Goal: Transaction & Acquisition: Purchase product/service

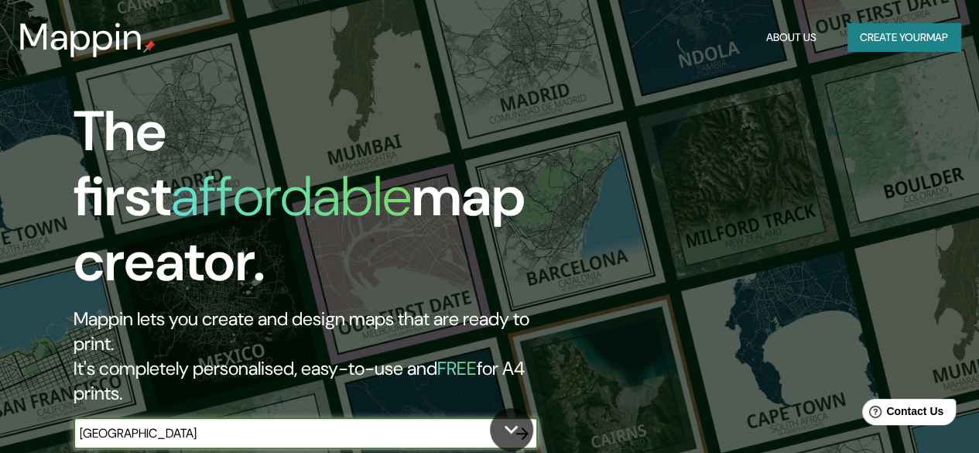
type input "[GEOGRAPHIC_DATA]"
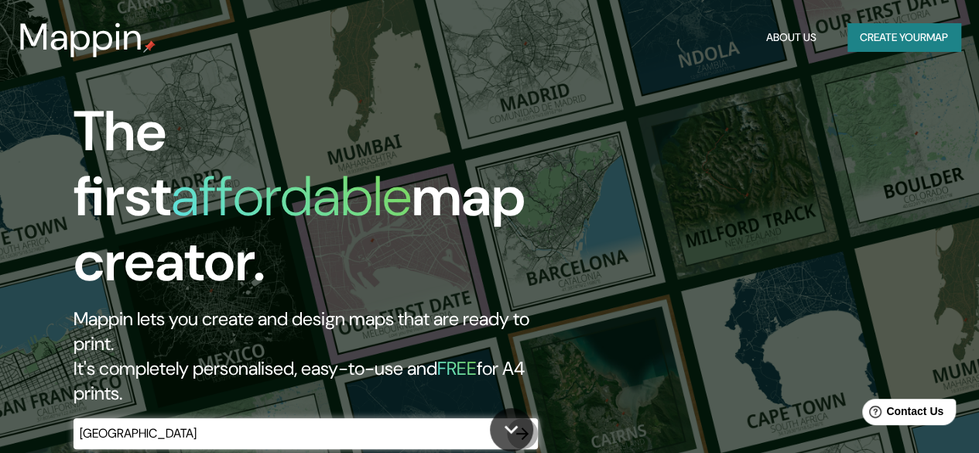
click at [519, 424] on icon "button" at bounding box center [522, 433] width 19 height 19
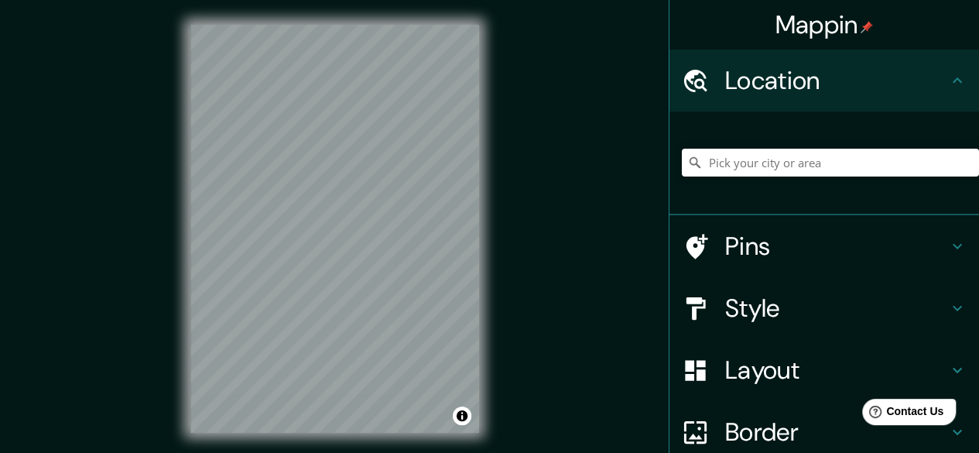
scroll to position [29, 0]
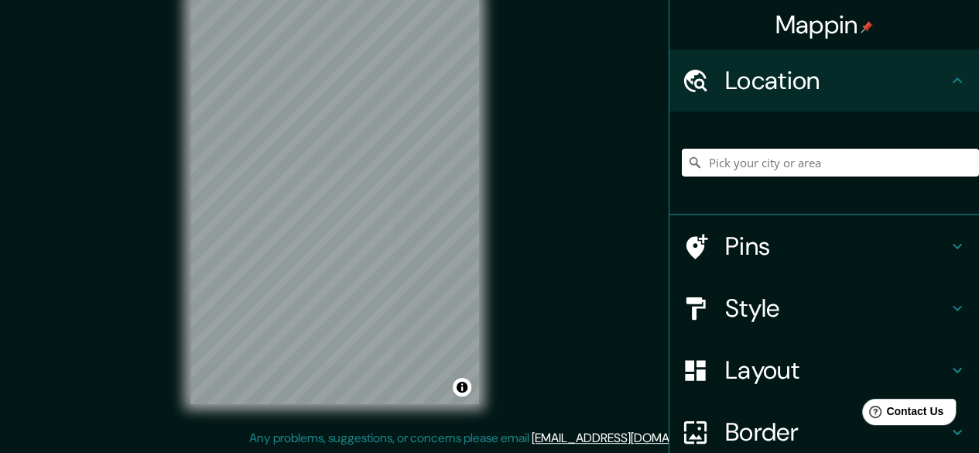
click at [757, 163] on input "Pick your city or area" at bounding box center [830, 163] width 297 height 28
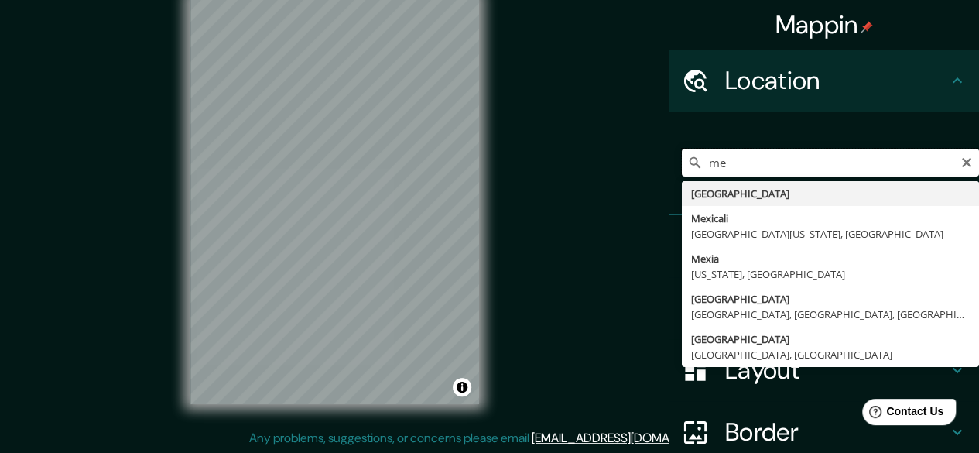
type input "m"
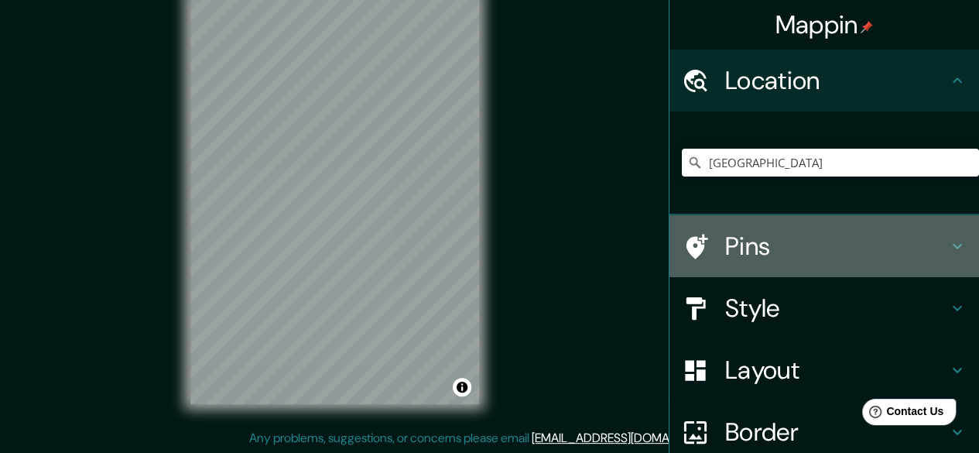
click at [803, 255] on h4 "Pins" at bounding box center [836, 246] width 223 height 31
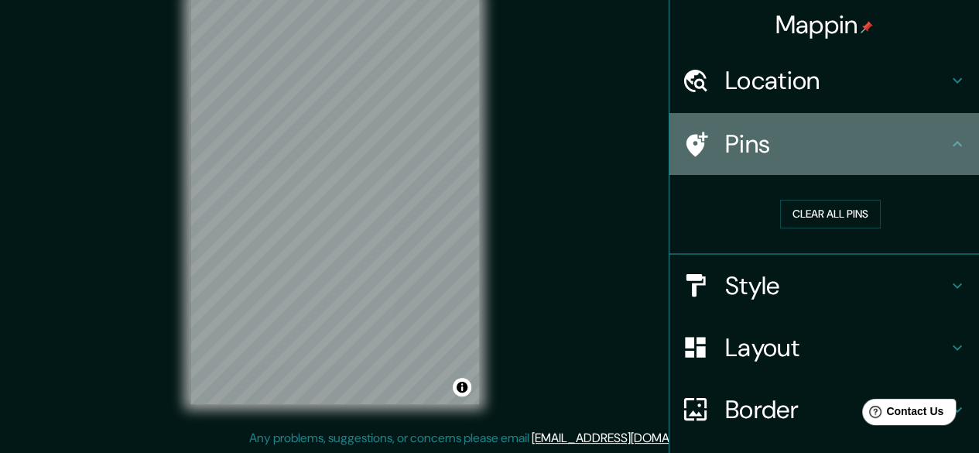
click at [786, 156] on h4 "Pins" at bounding box center [836, 143] width 223 height 31
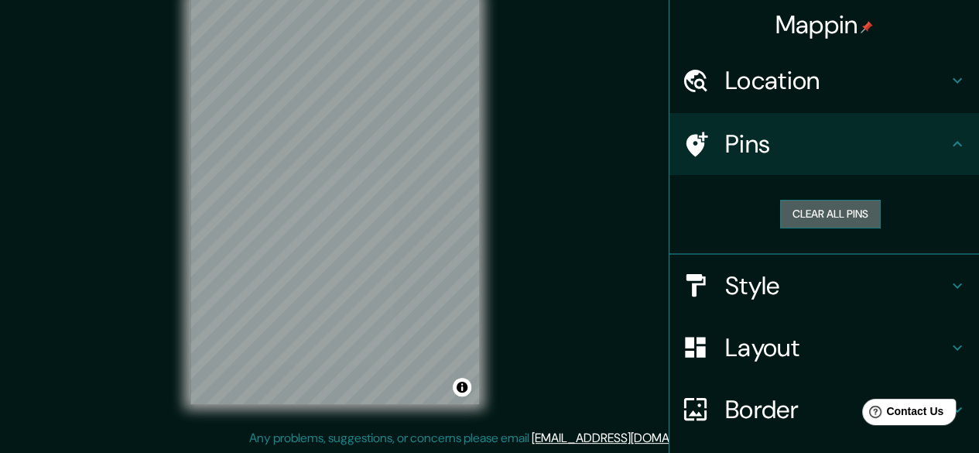
click at [816, 215] on button "Clear all pins" at bounding box center [830, 214] width 101 height 29
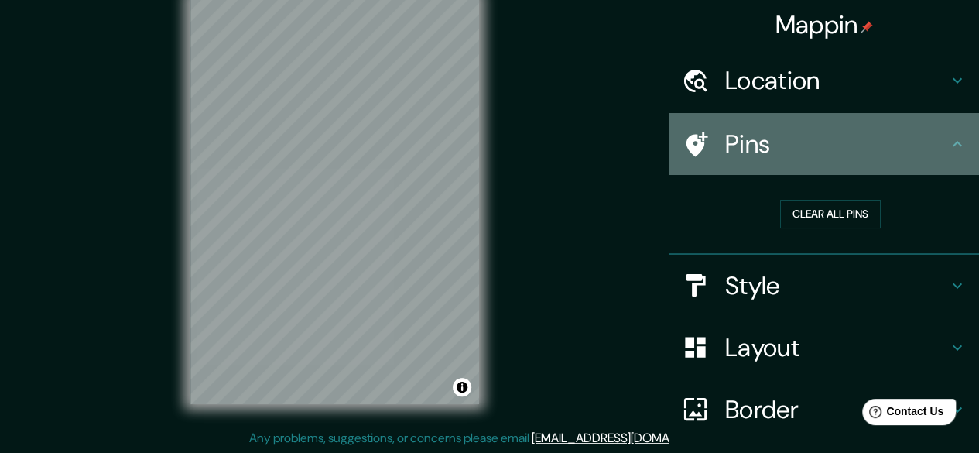
click at [948, 143] on icon at bounding box center [957, 144] width 19 height 19
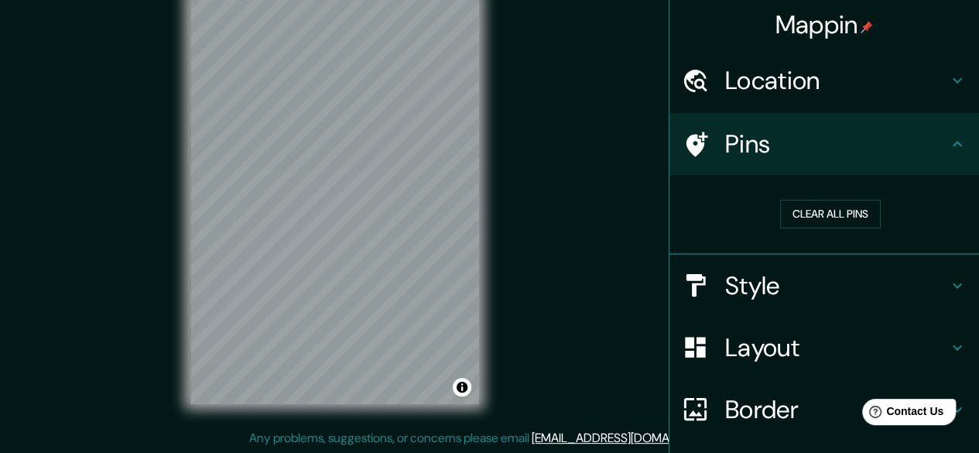
click at [871, 276] on h4 "Style" at bounding box center [836, 285] width 223 height 31
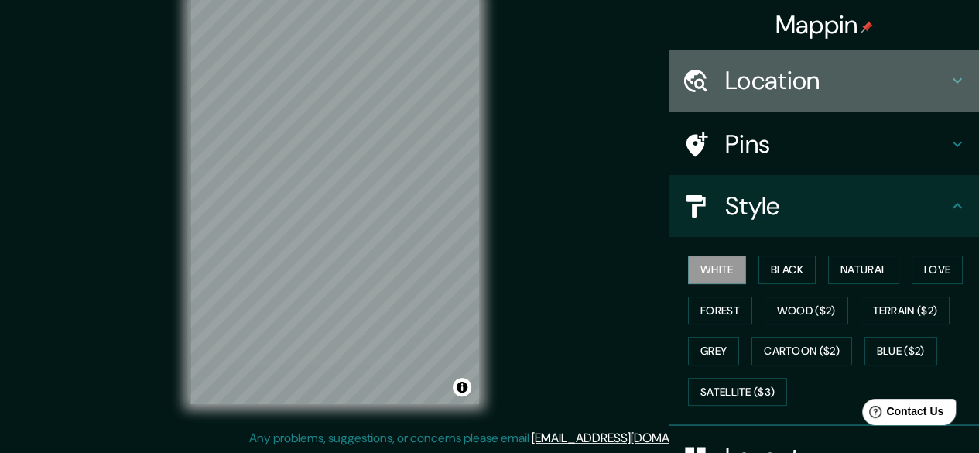
click at [805, 88] on h4 "Location" at bounding box center [836, 80] width 223 height 31
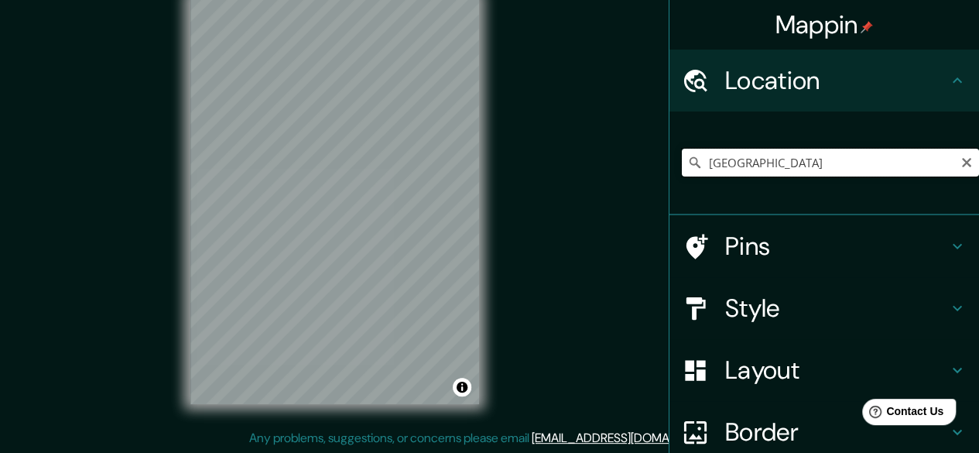
click at [798, 159] on input "[GEOGRAPHIC_DATA]" at bounding box center [830, 163] width 297 height 28
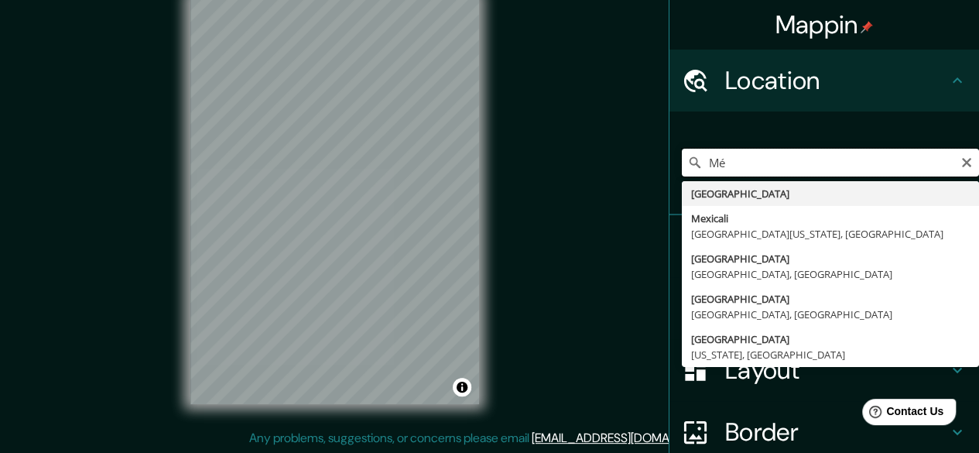
type input "M"
type input "[GEOGRAPHIC_DATA]"
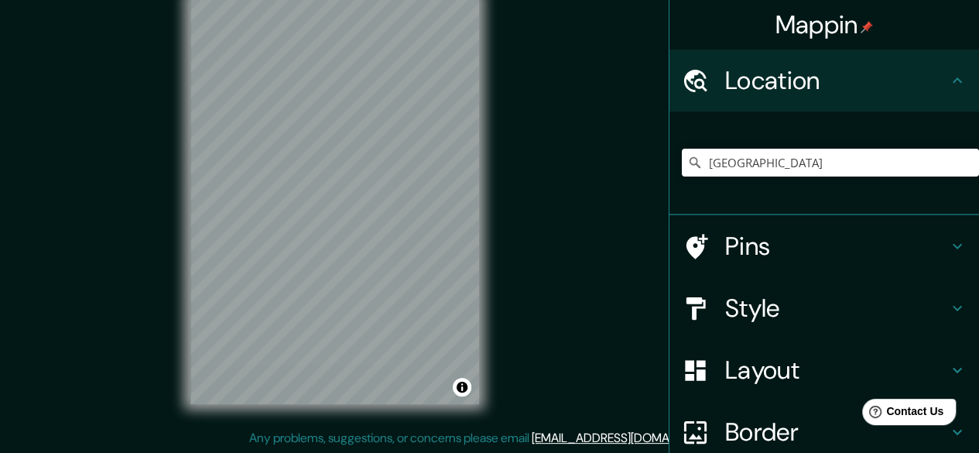
click at [799, 261] on h4 "Pins" at bounding box center [836, 246] width 223 height 31
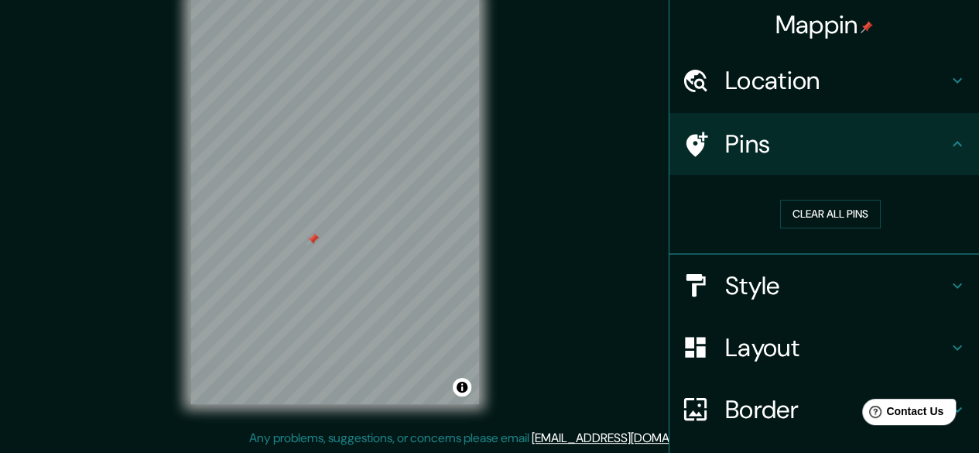
drag, startPoint x: 302, startPoint y: 219, endPoint x: 303, endPoint y: 241, distance: 22.5
click at [306, 241] on div at bounding box center [312, 239] width 12 height 12
click at [793, 212] on button "Clear all pins" at bounding box center [830, 214] width 101 height 29
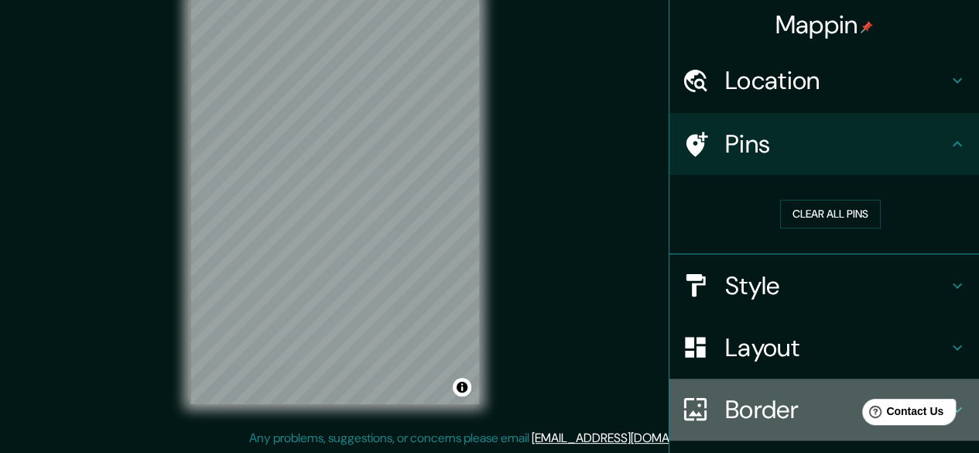
click at [764, 405] on h4 "Border" at bounding box center [836, 409] width 223 height 31
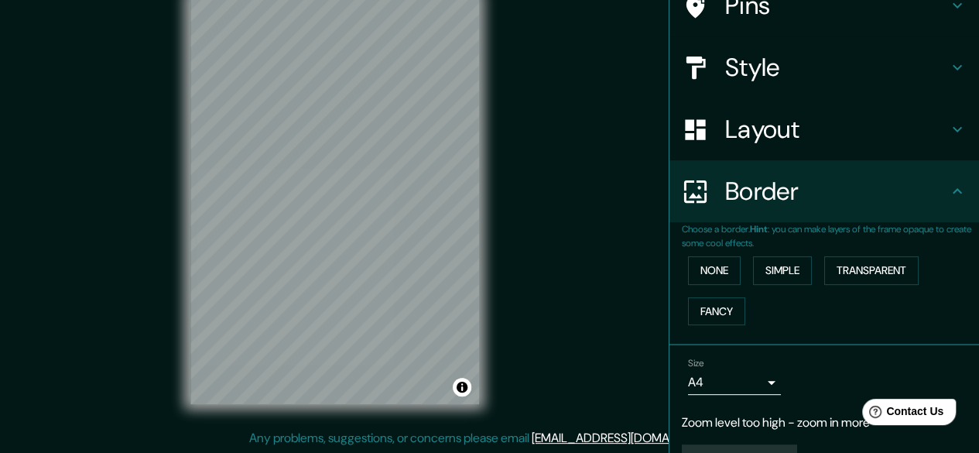
scroll to position [151, 0]
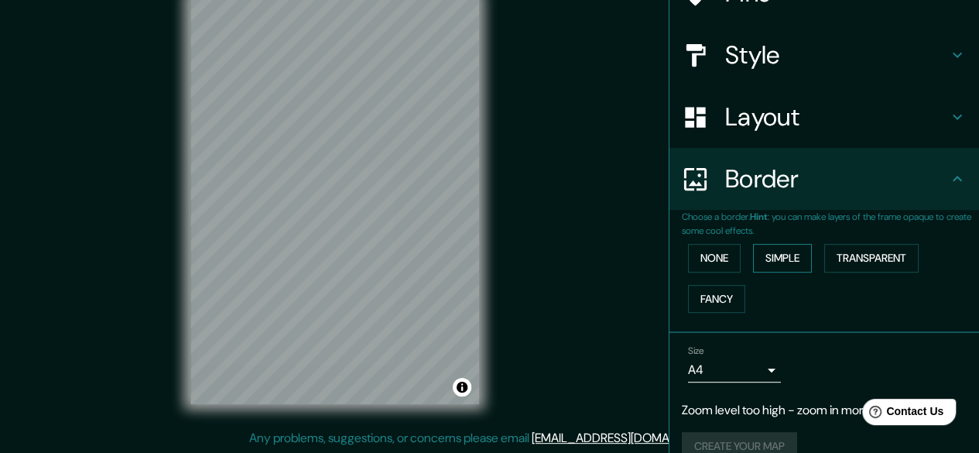
click at [780, 252] on button "Simple" at bounding box center [782, 258] width 59 height 29
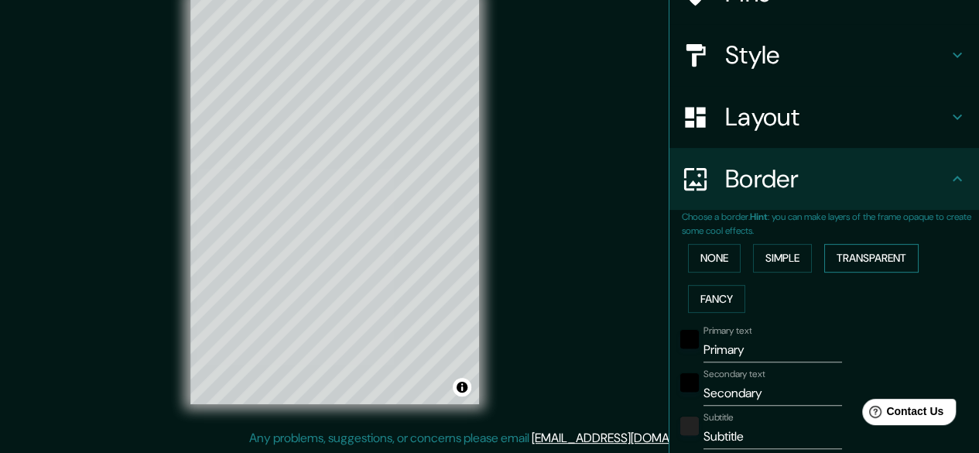
click at [877, 251] on button "Transparent" at bounding box center [871, 258] width 94 height 29
click at [715, 299] on button "Fancy" at bounding box center [716, 299] width 57 height 29
click at [713, 258] on button "None" at bounding box center [714, 258] width 53 height 29
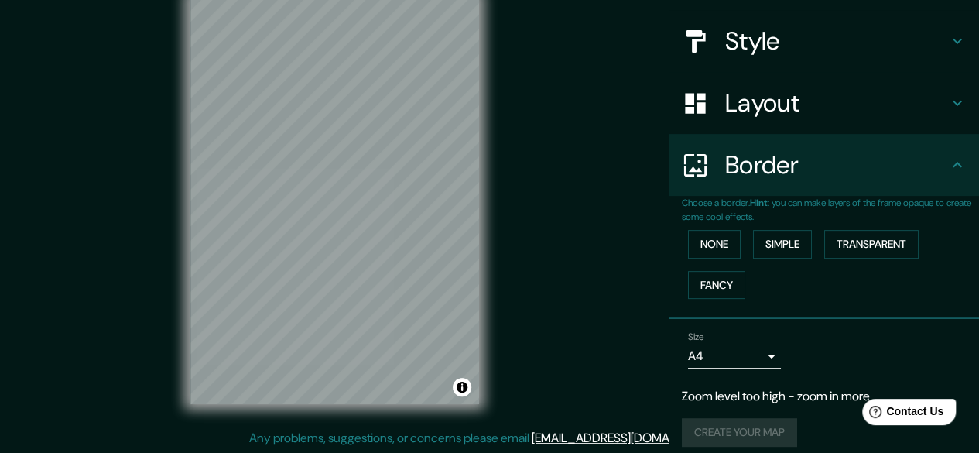
scroll to position [175, 0]
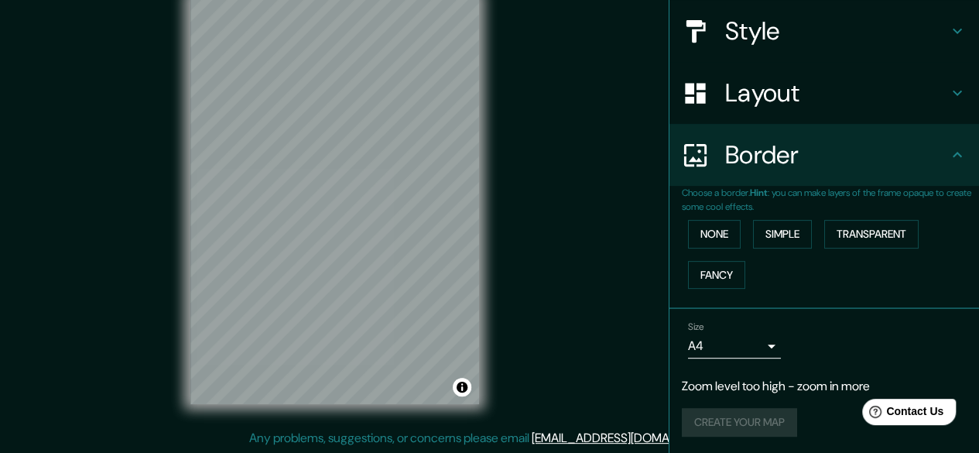
click at [741, 95] on h4 "Layout" at bounding box center [836, 92] width 223 height 31
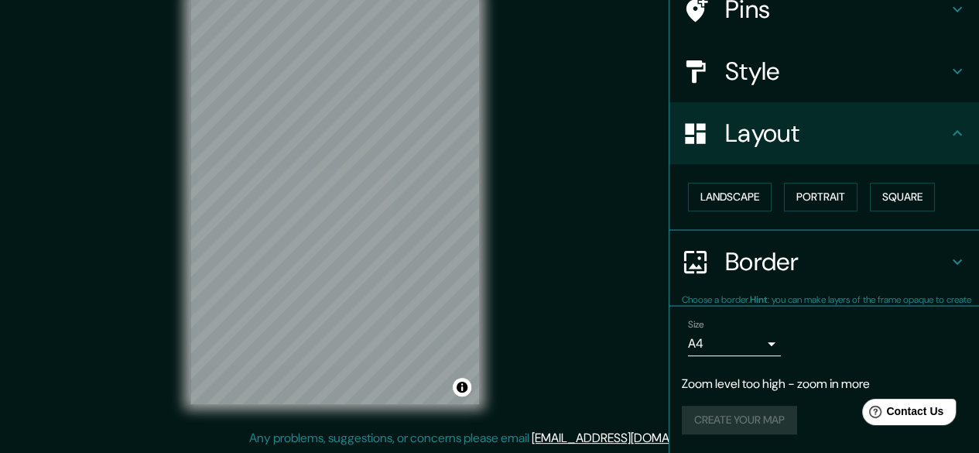
scroll to position [133, 0]
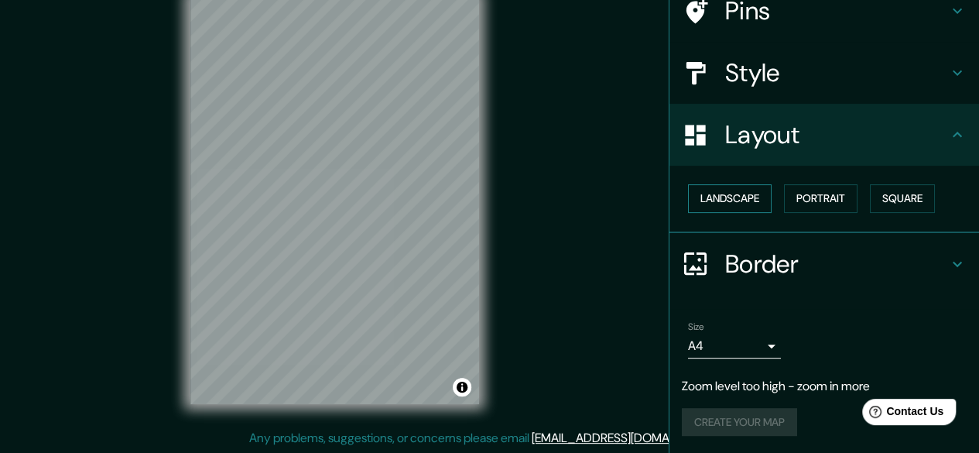
click at [747, 193] on button "Landscape" at bounding box center [730, 198] width 84 height 29
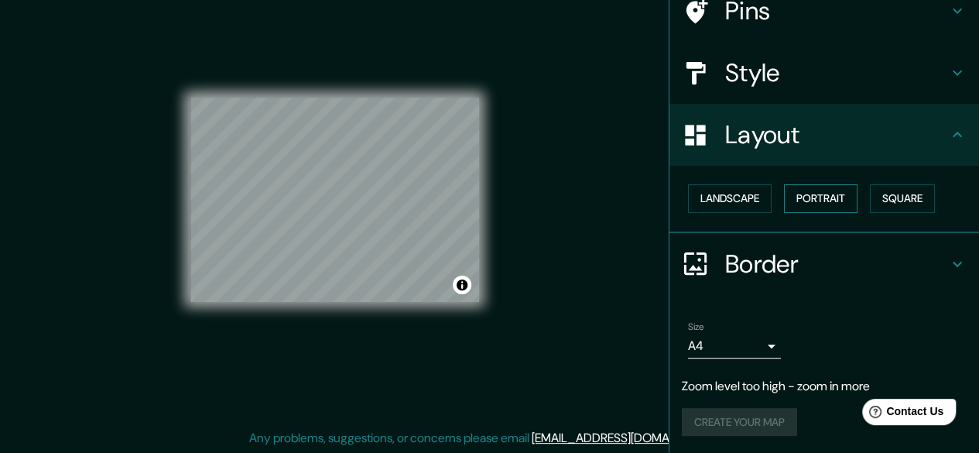
click at [827, 193] on button "Portrait" at bounding box center [820, 198] width 73 height 29
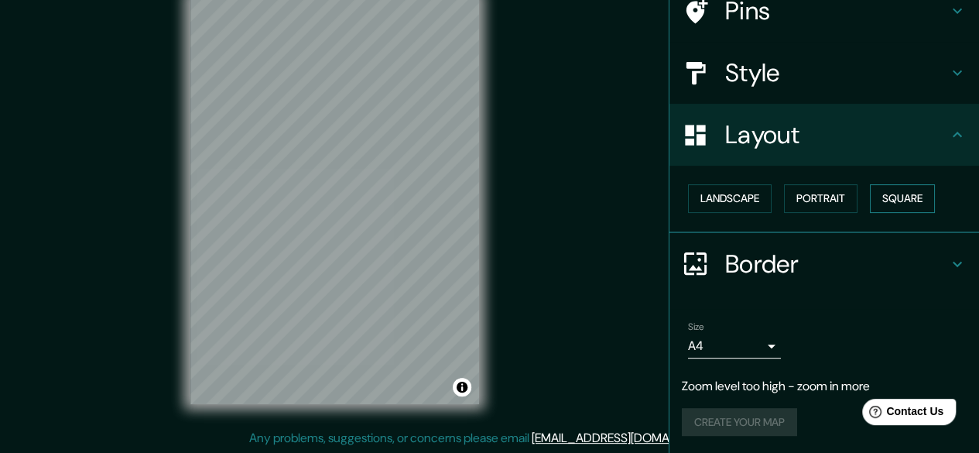
click at [893, 186] on button "Square" at bounding box center [902, 198] width 65 height 29
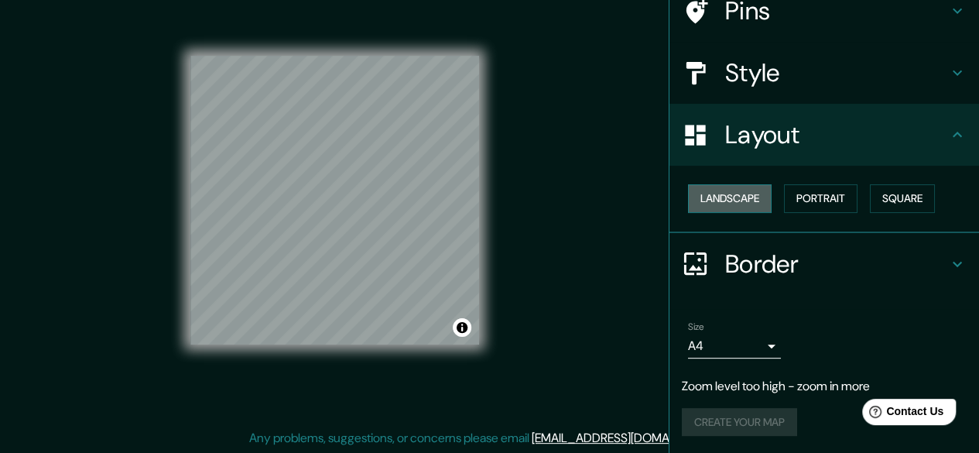
click at [698, 191] on button "Landscape" at bounding box center [730, 198] width 84 height 29
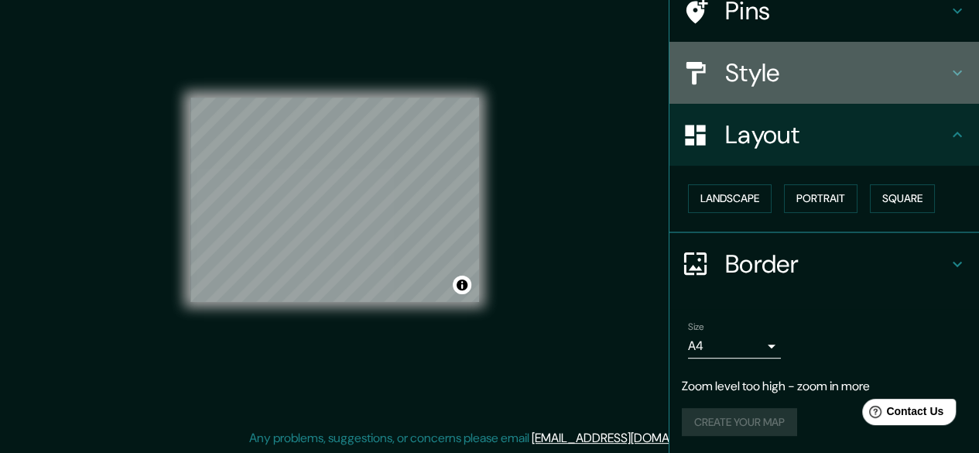
click at [774, 72] on h4 "Style" at bounding box center [836, 72] width 223 height 31
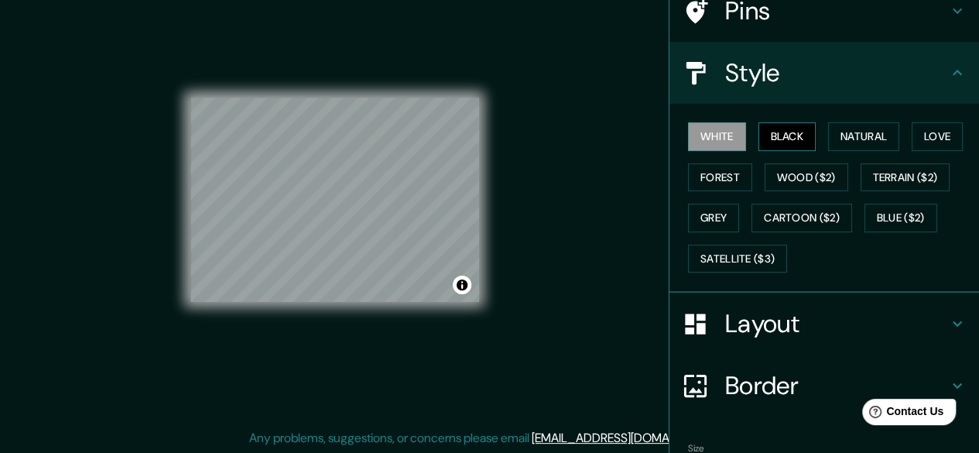
click at [781, 135] on button "Black" at bounding box center [787, 136] width 58 height 29
click at [838, 132] on button "Natural" at bounding box center [863, 136] width 71 height 29
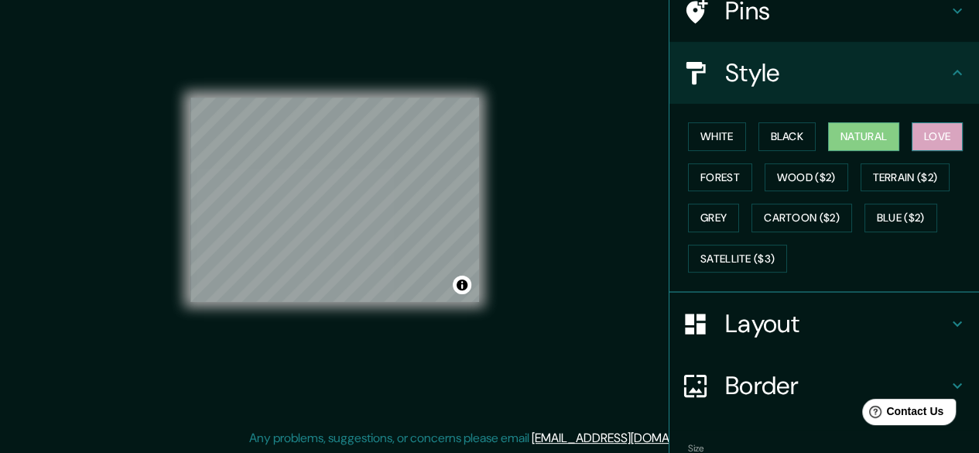
click at [928, 136] on button "Love" at bounding box center [936, 136] width 51 height 29
click at [717, 175] on button "Forest" at bounding box center [720, 177] width 64 height 29
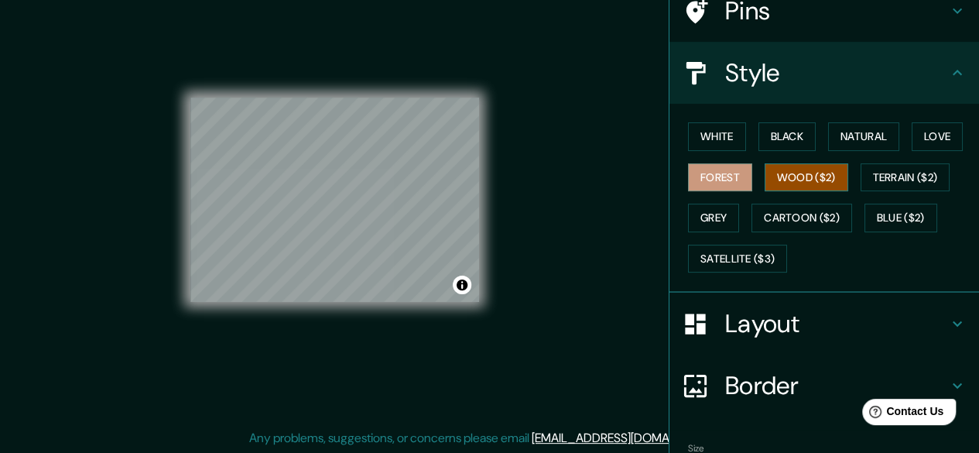
click at [795, 181] on button "Wood ($2)" at bounding box center [806, 177] width 84 height 29
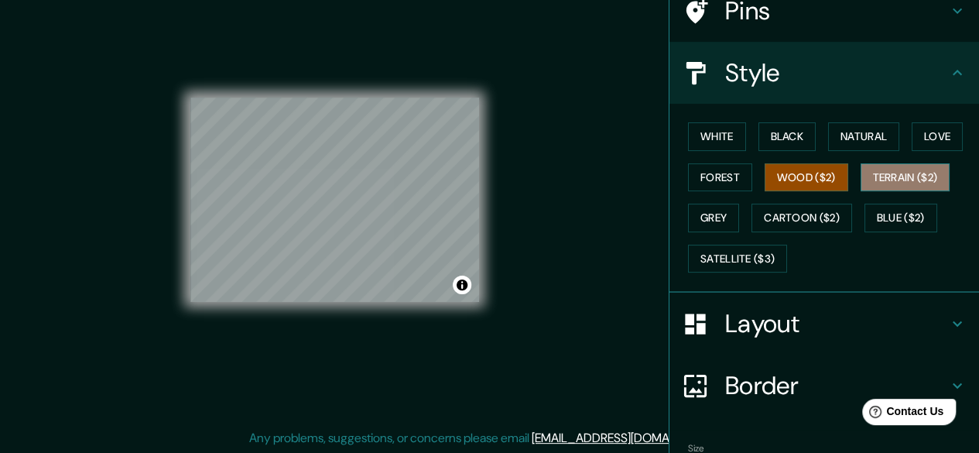
click at [875, 177] on button "Terrain ($2)" at bounding box center [905, 177] width 90 height 29
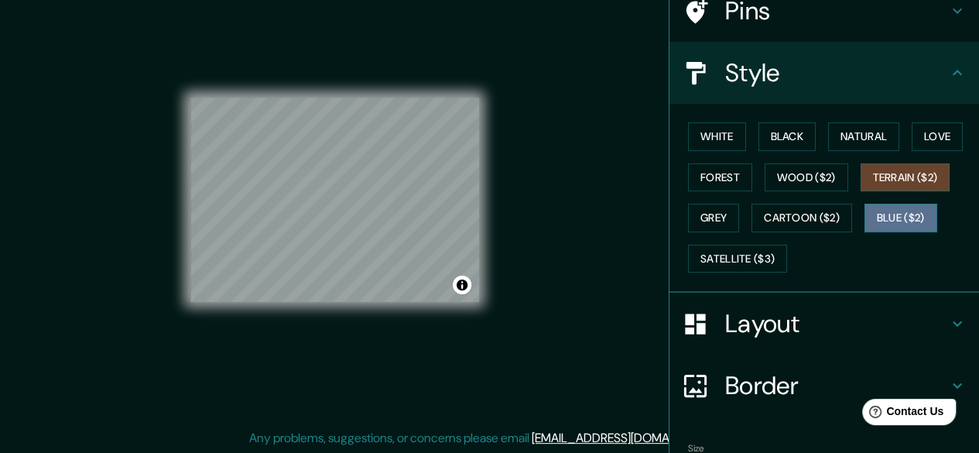
click at [884, 214] on button "Blue ($2)" at bounding box center [900, 217] width 73 height 29
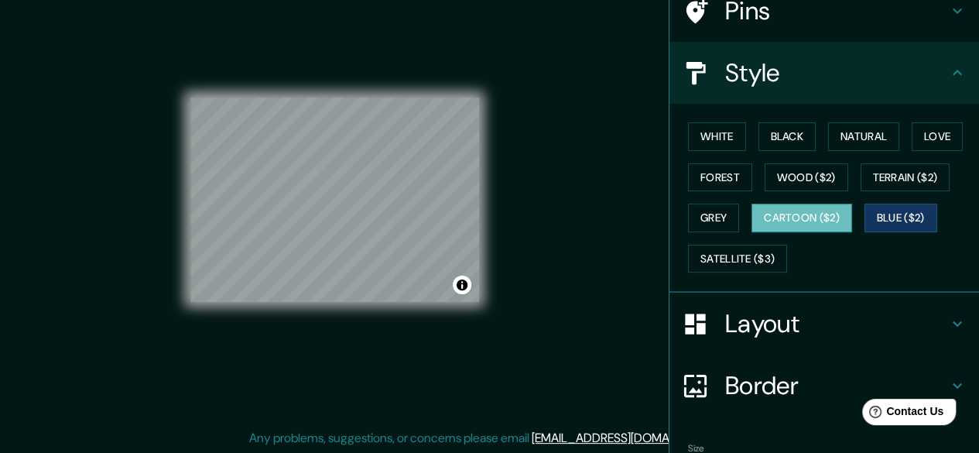
click at [804, 214] on button "Cartoon ($2)" at bounding box center [801, 217] width 101 height 29
click at [701, 219] on button "Grey" at bounding box center [713, 217] width 51 height 29
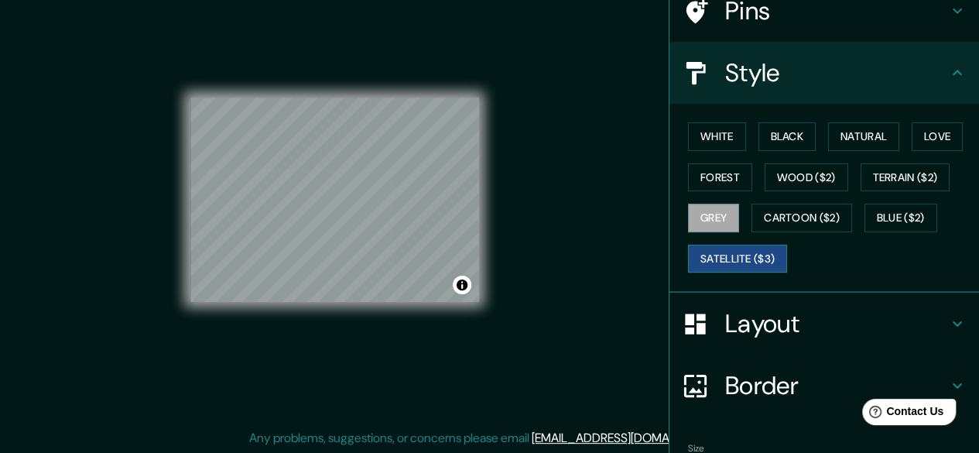
click at [726, 251] on button "Satellite ($3)" at bounding box center [737, 258] width 99 height 29
click at [701, 127] on button "White" at bounding box center [717, 136] width 58 height 29
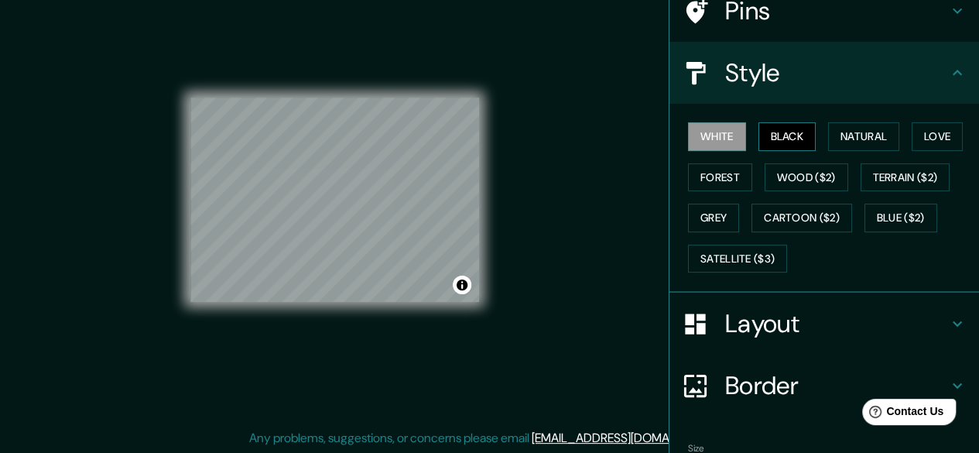
click at [783, 138] on button "Black" at bounding box center [787, 136] width 58 height 29
click at [840, 135] on button "Natural" at bounding box center [863, 136] width 71 height 29
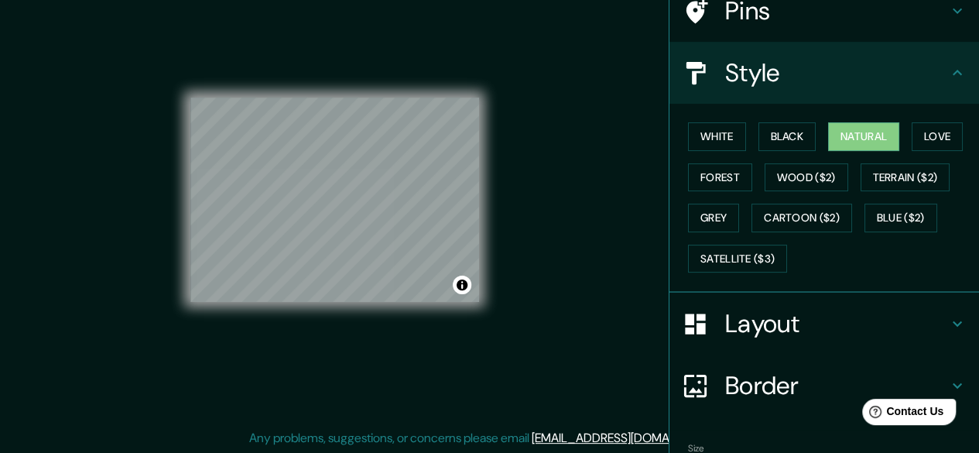
click at [98, 254] on div "Mappin Location [GEOGRAPHIC_DATA] [GEOGRAPHIC_DATA] [GEOGRAPHIC_DATA] [GEOGRAPH…" at bounding box center [489, 212] width 979 height 482
click at [507, 180] on div "Mappin Location [GEOGRAPHIC_DATA] [GEOGRAPHIC_DATA] [GEOGRAPHIC_DATA] [GEOGRAPH…" at bounding box center [489, 212] width 979 height 482
drag, startPoint x: 296, startPoint y: 227, endPoint x: 319, endPoint y: 224, distance: 23.4
click at [319, 224] on div at bounding box center [319, 222] width 12 height 12
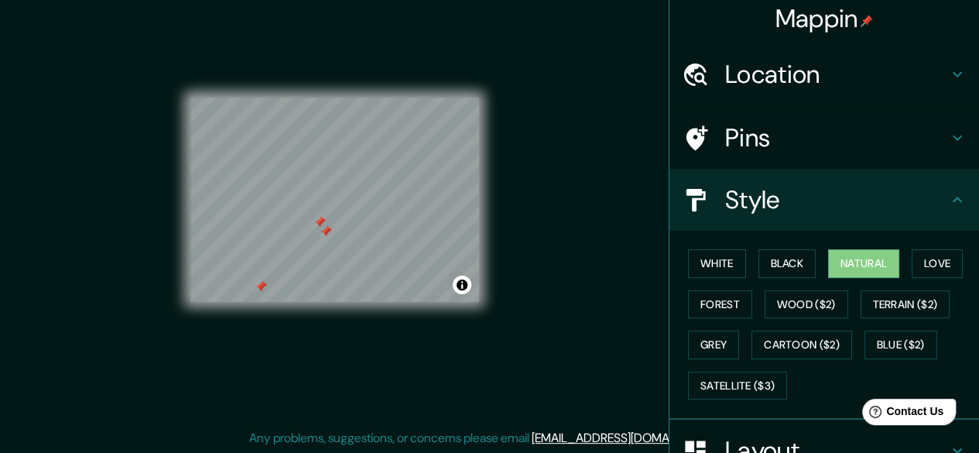
scroll to position [0, 0]
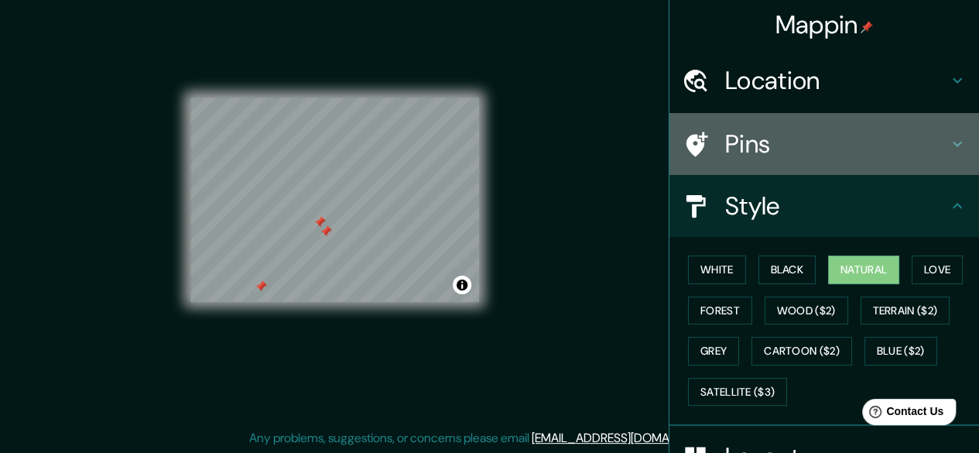
click at [805, 134] on h4 "Pins" at bounding box center [836, 143] width 223 height 31
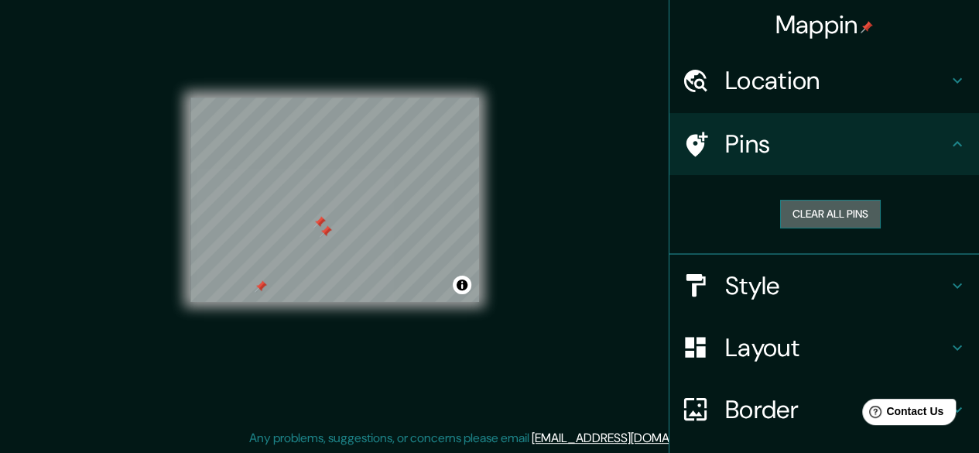
click at [800, 216] on button "Clear all pins" at bounding box center [830, 214] width 101 height 29
click at [834, 204] on button "Clear all pins" at bounding box center [830, 214] width 101 height 29
